Goal: Book appointment/travel/reservation

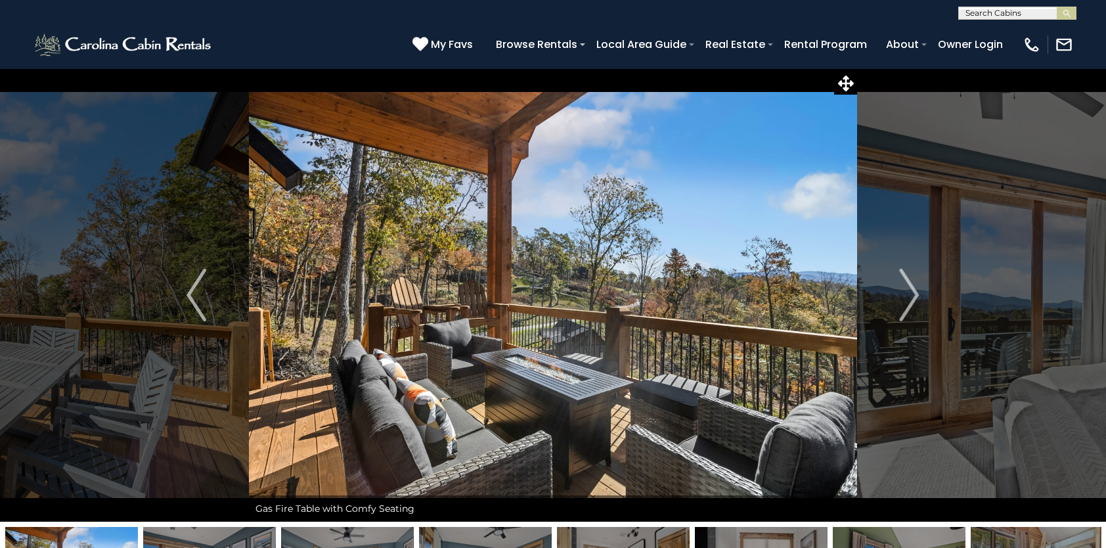
select select "*"
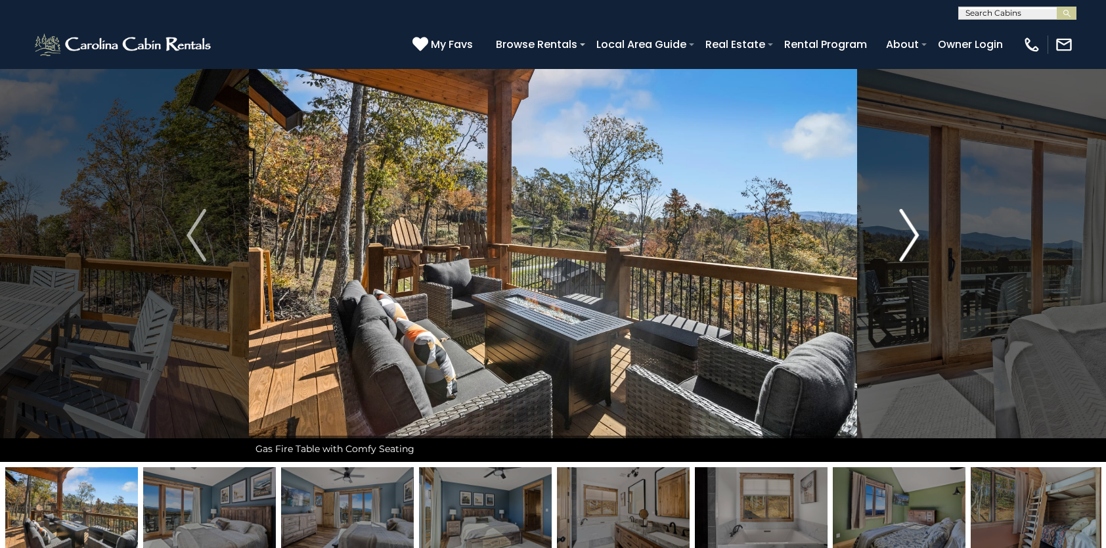
click at [910, 246] on img "Next" at bounding box center [910, 235] width 20 height 53
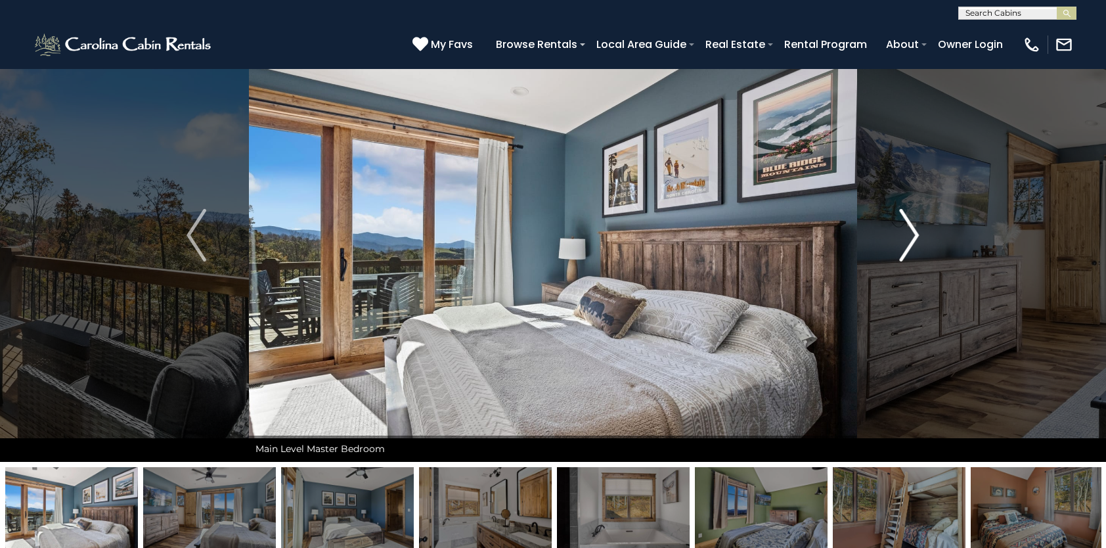
click at [910, 246] on img "Next" at bounding box center [910, 235] width 20 height 53
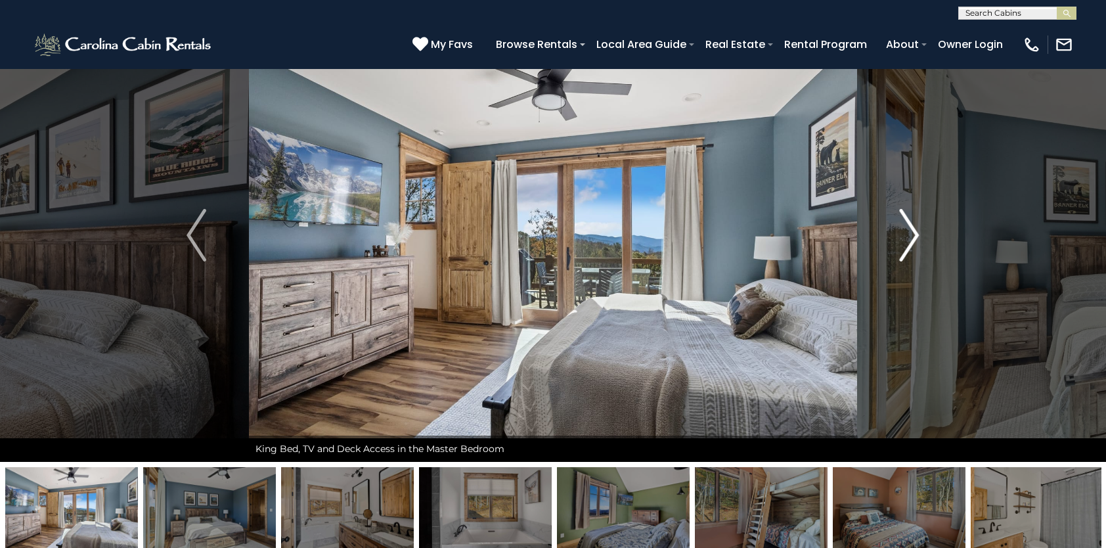
click at [910, 246] on img "Next" at bounding box center [910, 235] width 20 height 53
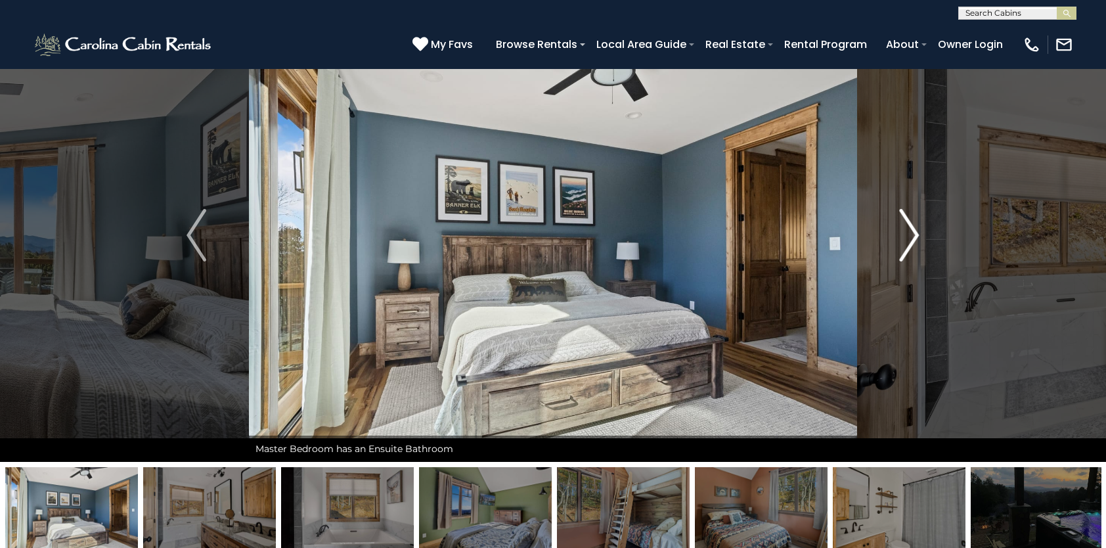
click at [910, 246] on img "Next" at bounding box center [910, 235] width 20 height 53
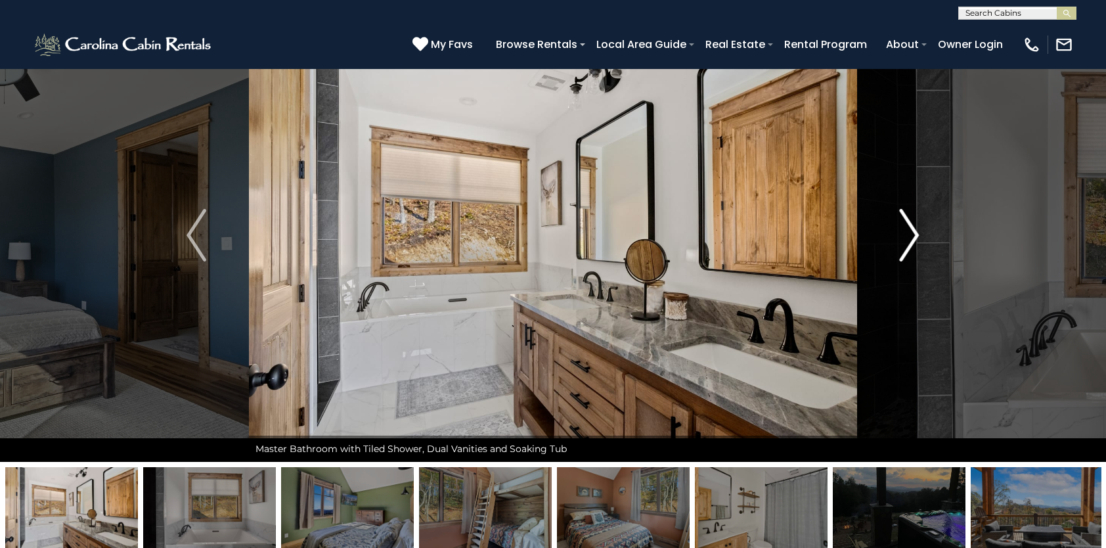
click at [910, 246] on img "Next" at bounding box center [910, 235] width 20 height 53
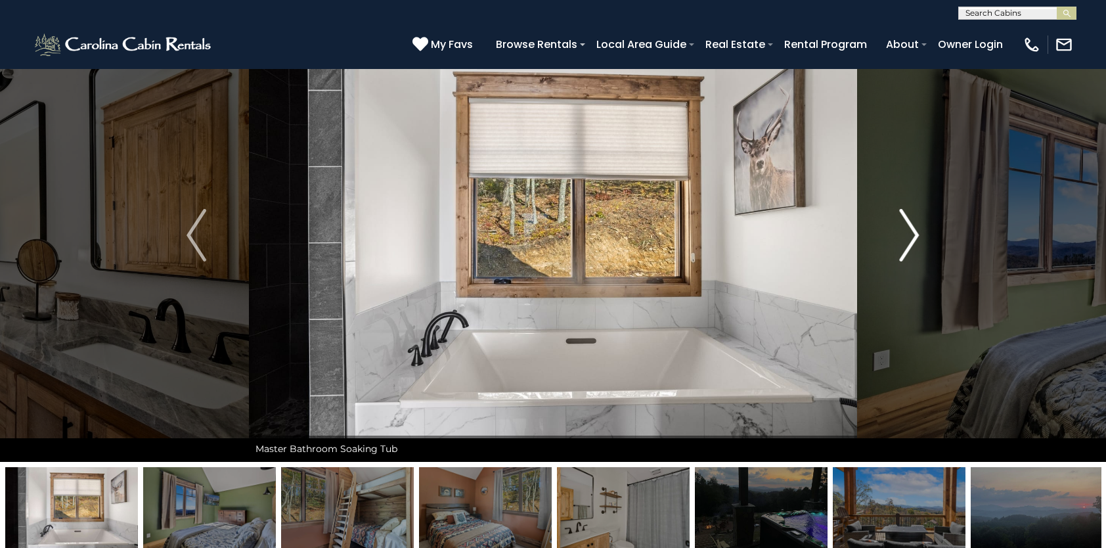
click at [909, 246] on img "Next" at bounding box center [910, 235] width 20 height 53
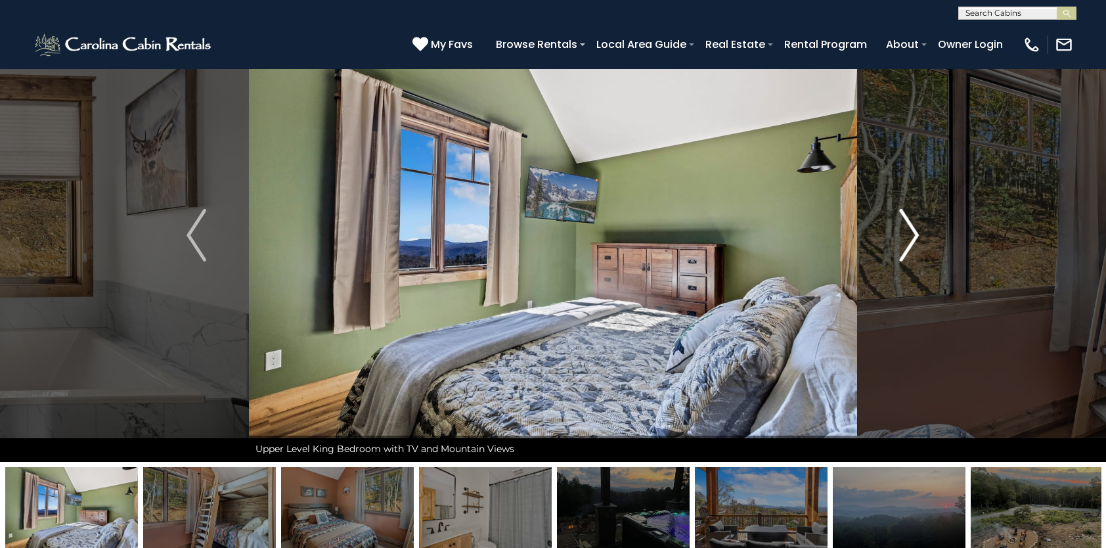
click at [909, 246] on img "Next" at bounding box center [910, 235] width 20 height 53
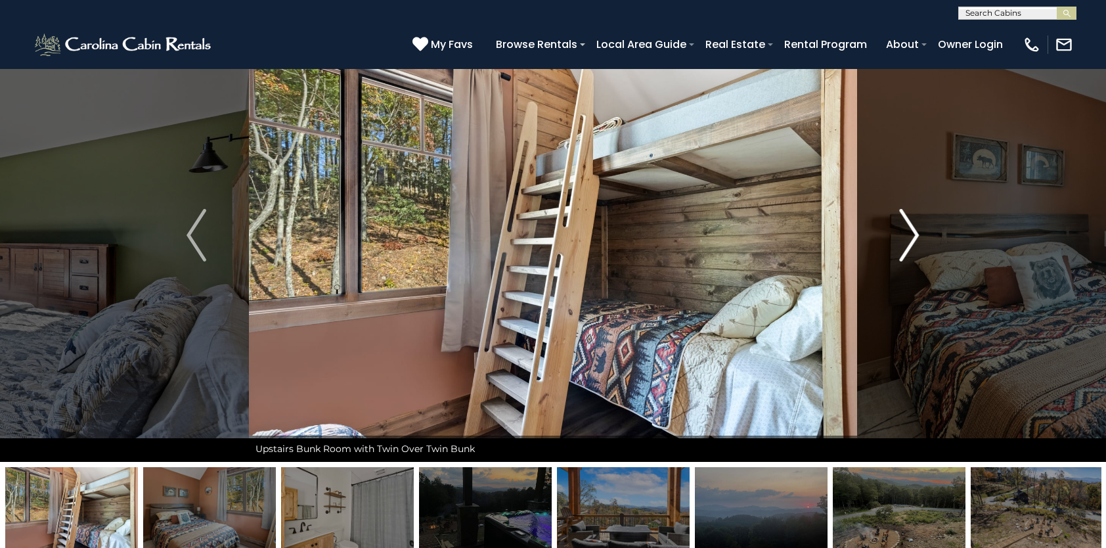
click at [909, 246] on img "Next" at bounding box center [910, 235] width 20 height 53
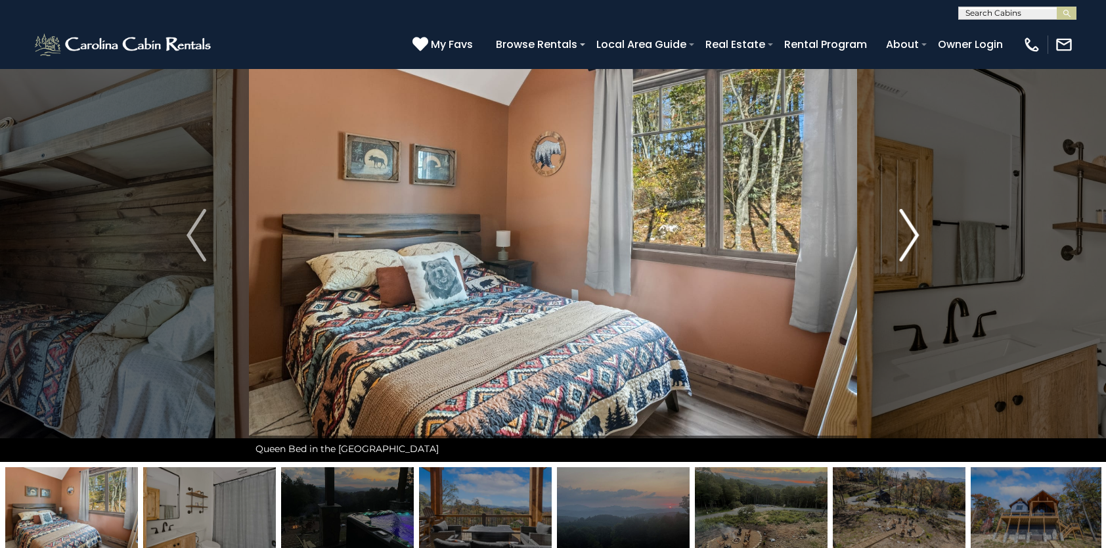
click at [909, 246] on img "Next" at bounding box center [910, 235] width 20 height 53
